Goal: Navigation & Orientation: Find specific page/section

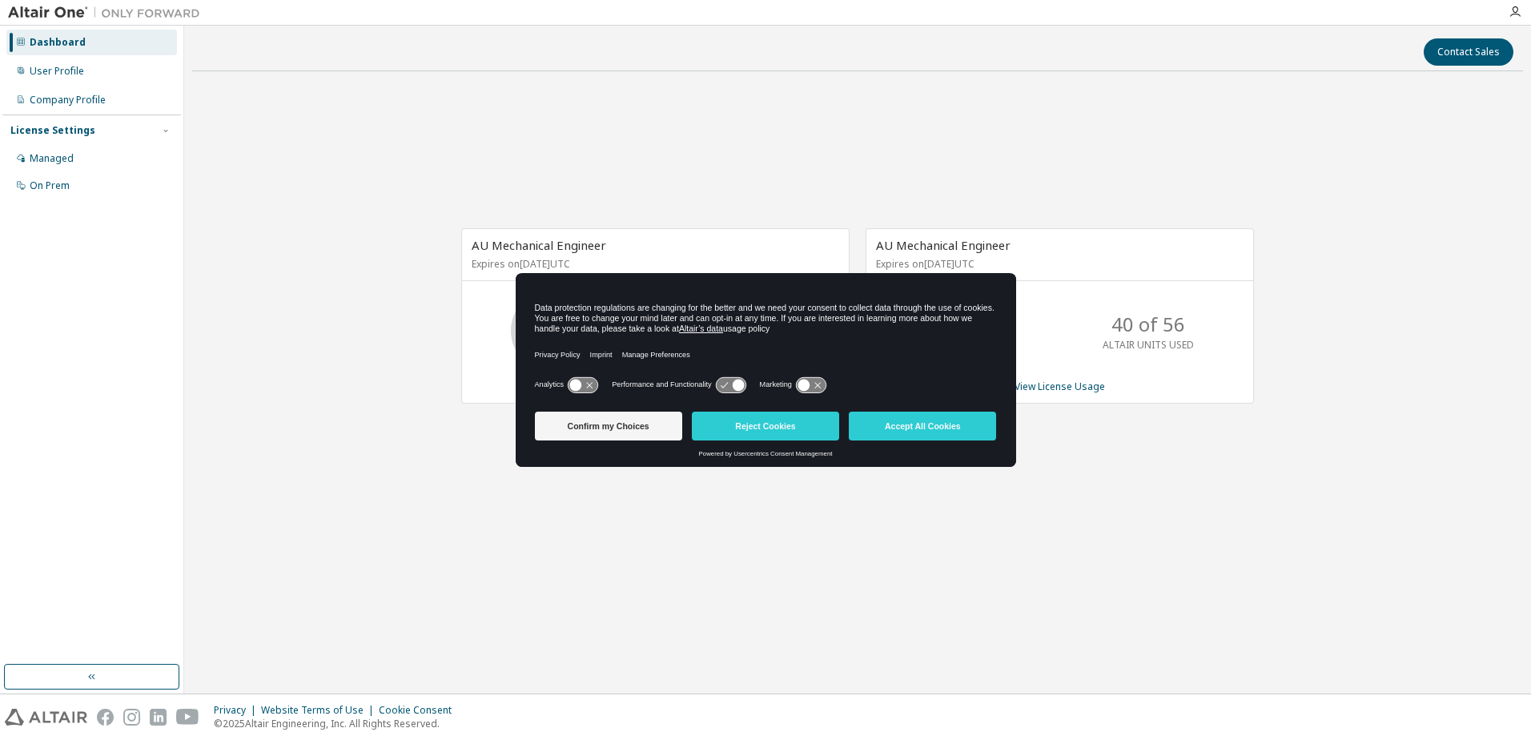
click at [789, 424] on button "Reject Cookies" at bounding box center [765, 426] width 147 height 29
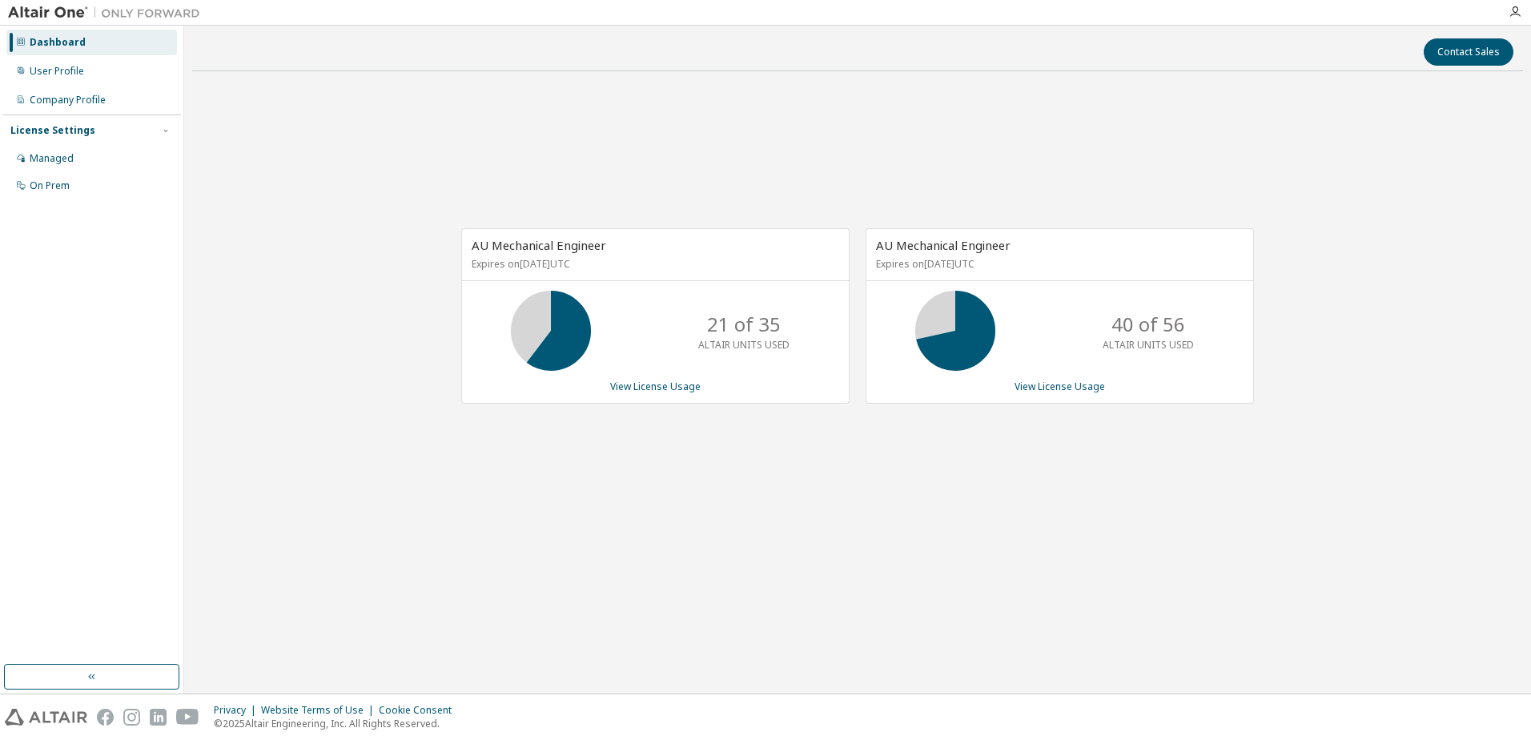
click at [375, 509] on div "AU Mechanical Engineer Expires on [DATE] UTC 21 of 35 ALTAIR UNITS USED View Li…" at bounding box center [857, 324] width 1331 height 481
